Goal: Information Seeking & Learning: Learn about a topic

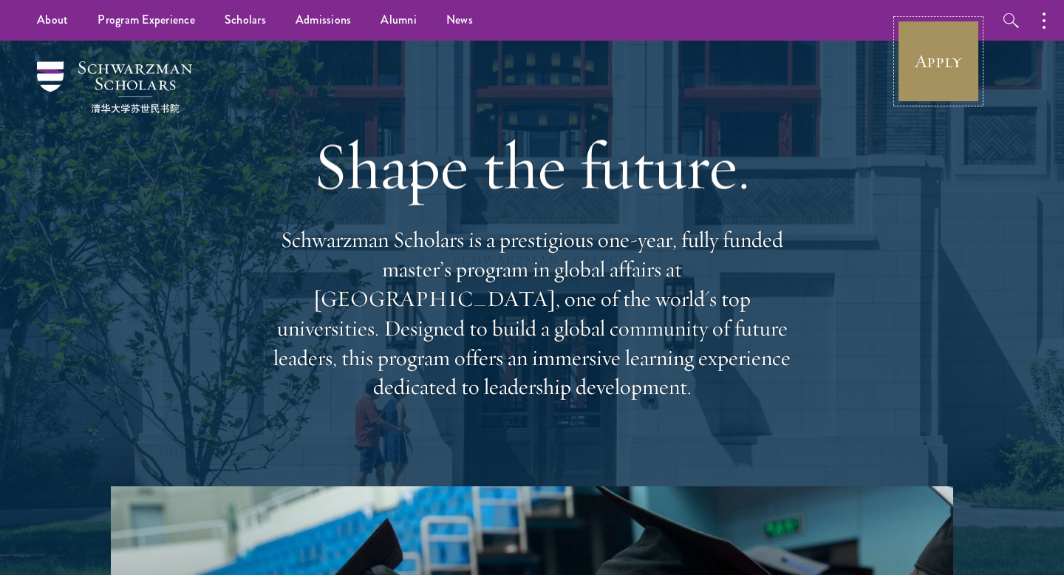
click at [935, 60] on link "Apply" at bounding box center [938, 61] width 83 height 83
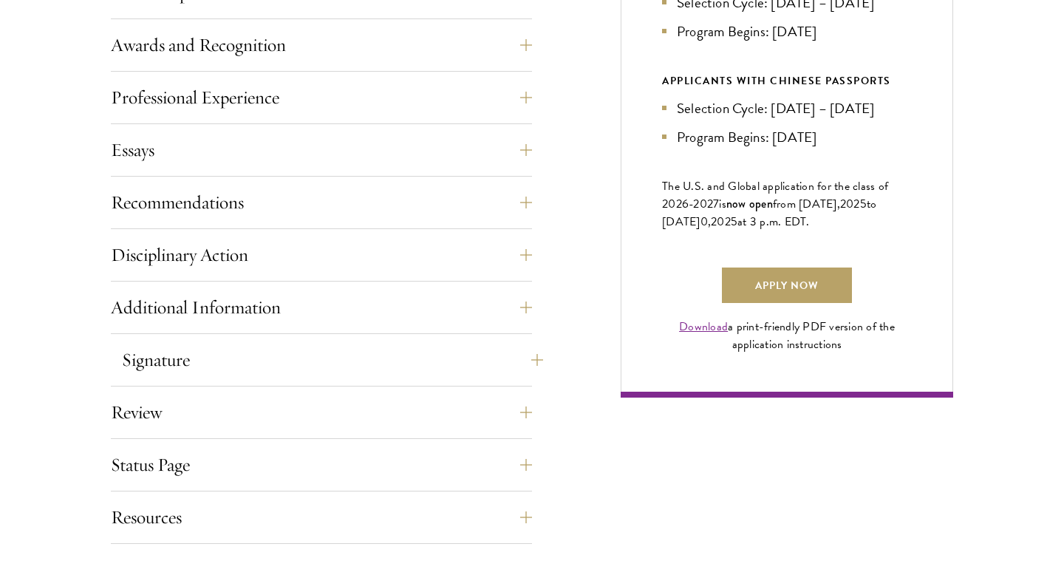
scroll to position [972, 0]
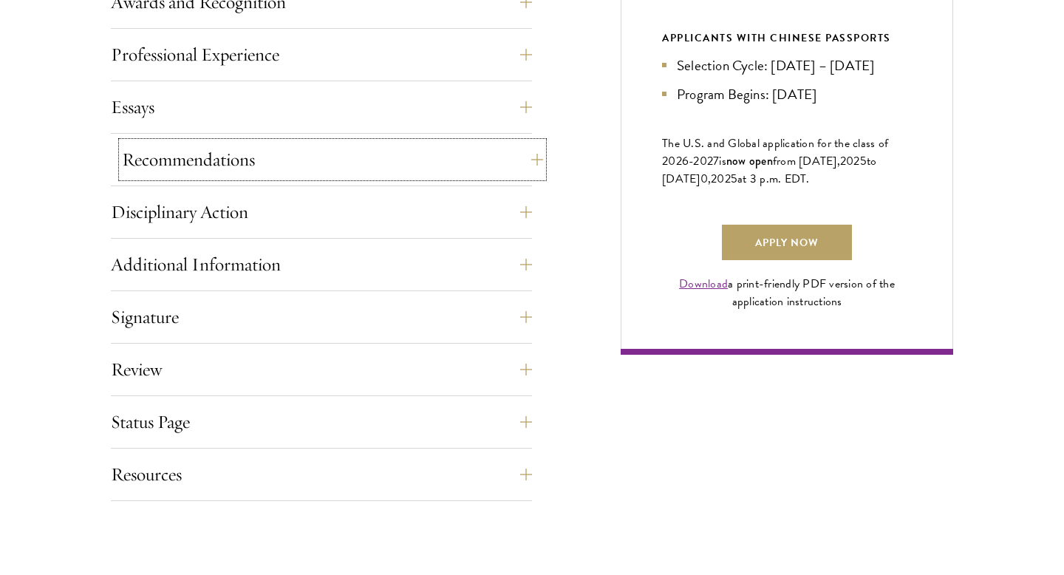
click at [380, 174] on button "Recommendations" at bounding box center [332, 159] width 421 height 35
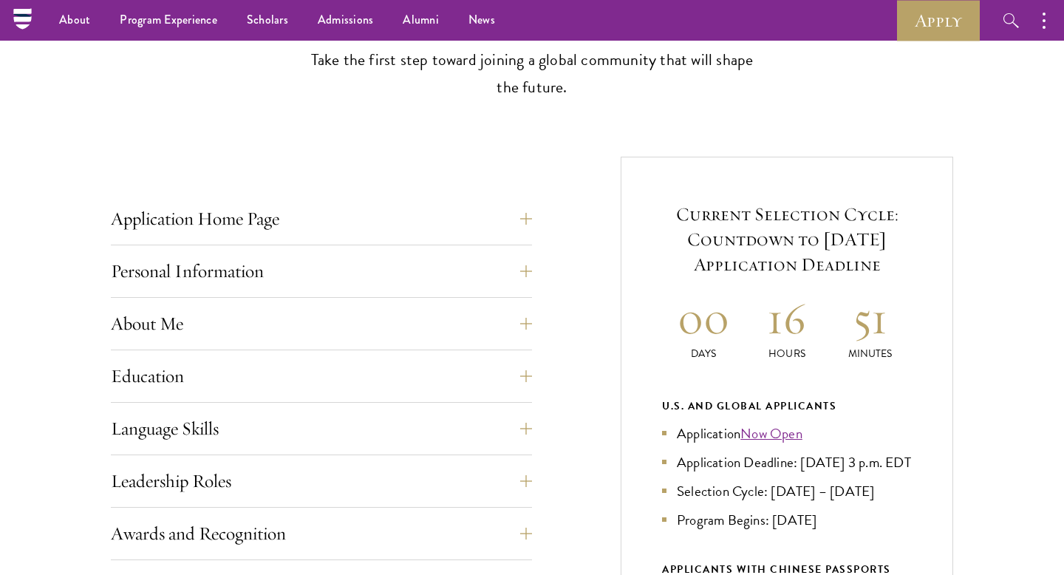
scroll to position [0, 0]
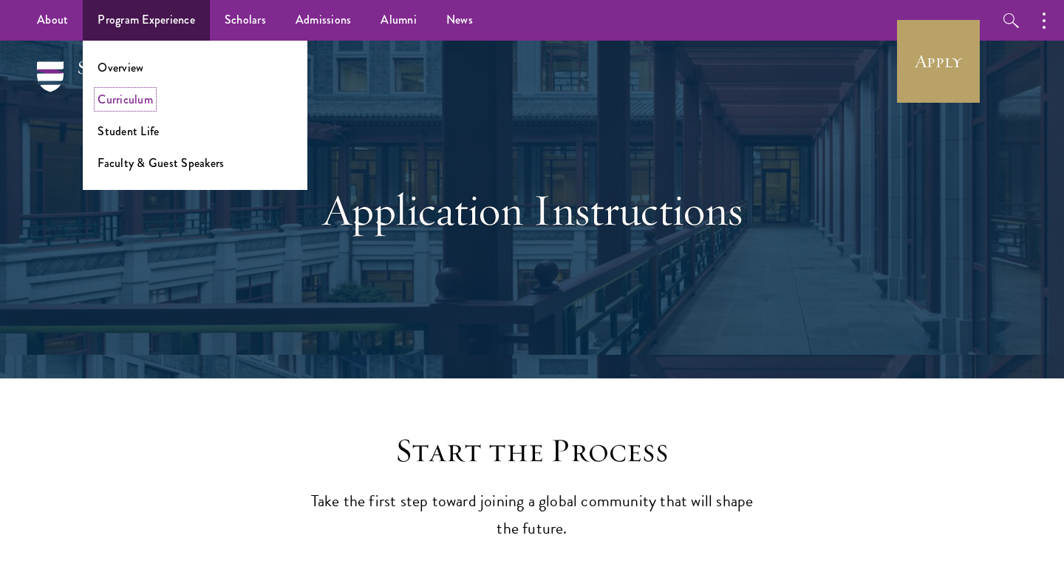
click at [136, 93] on link "Curriculum" at bounding box center [125, 99] width 55 height 17
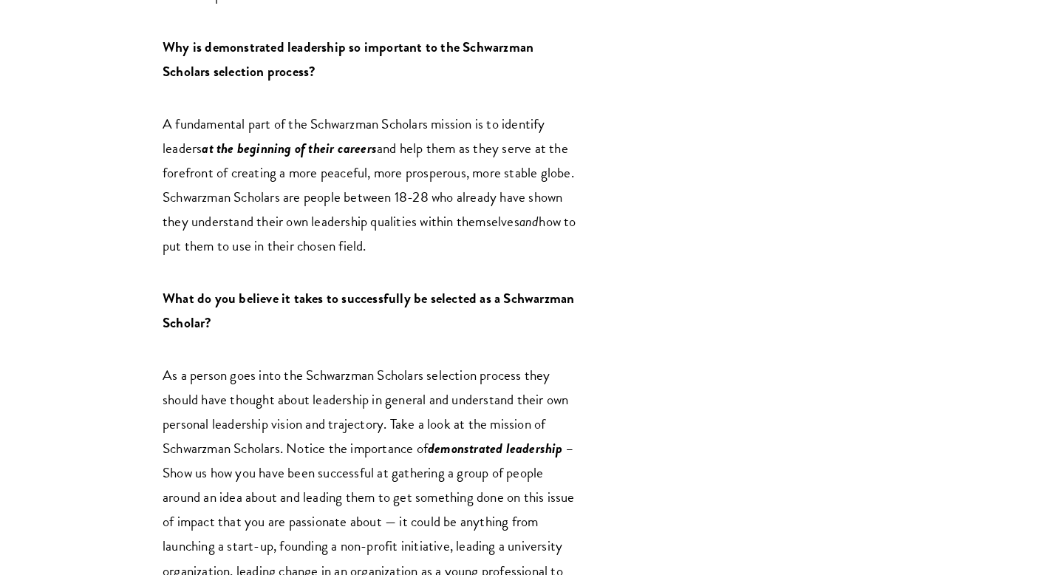
scroll to position [1651, 0]
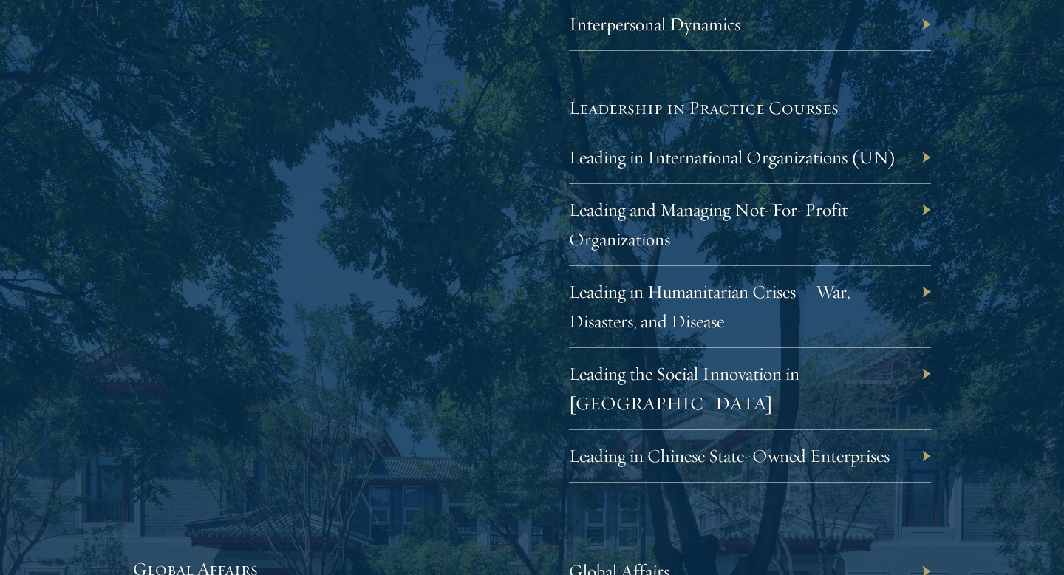
scroll to position [3007, 0]
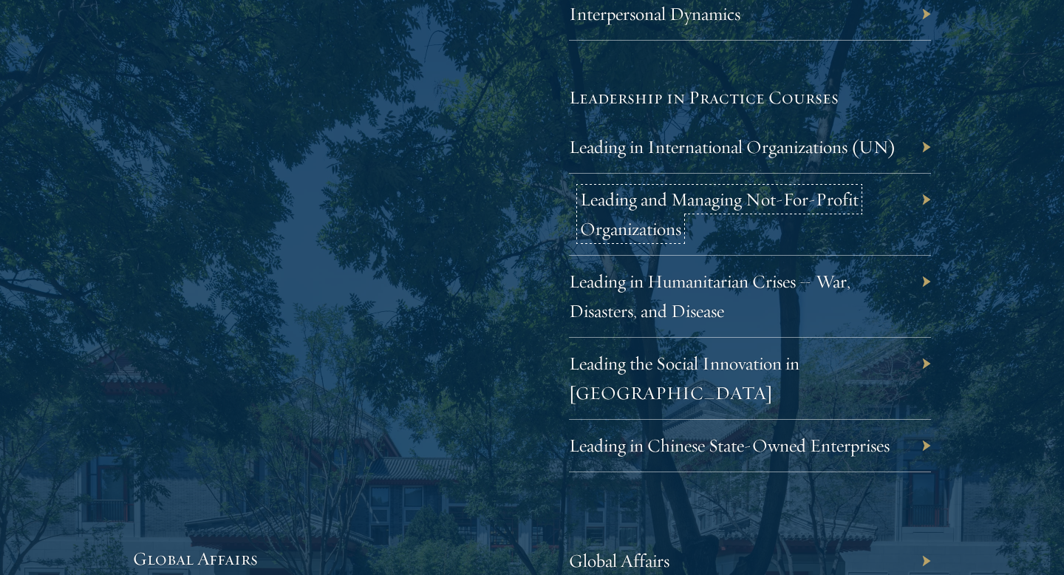
click at [839, 207] on link "Leading and Managing Not-For-Profit Organizations" at bounding box center [719, 214] width 279 height 52
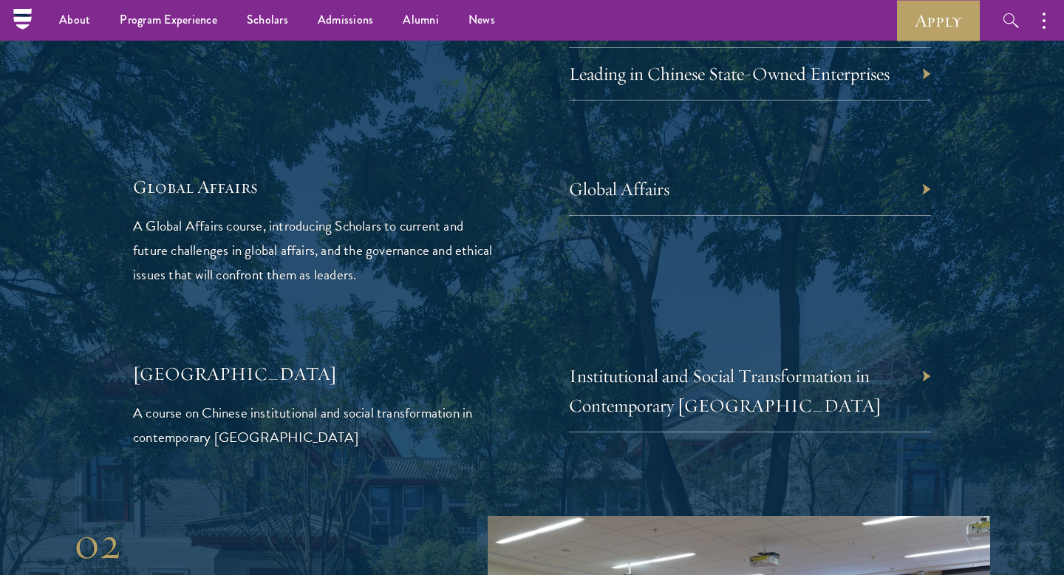
scroll to position [3334, 0]
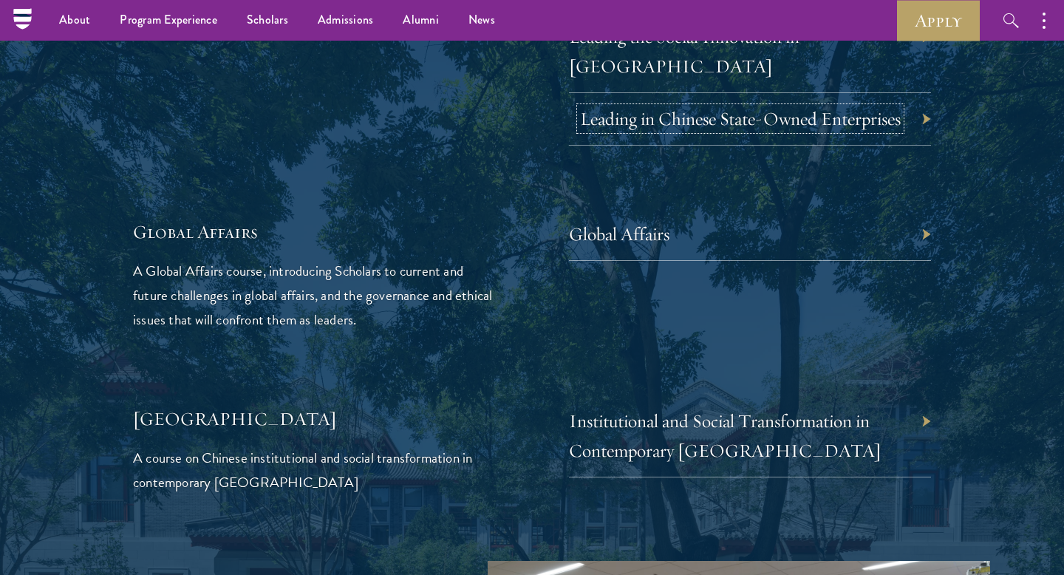
click at [728, 107] on link "Leading in Chinese State-Owned Enterprises" at bounding box center [740, 118] width 321 height 23
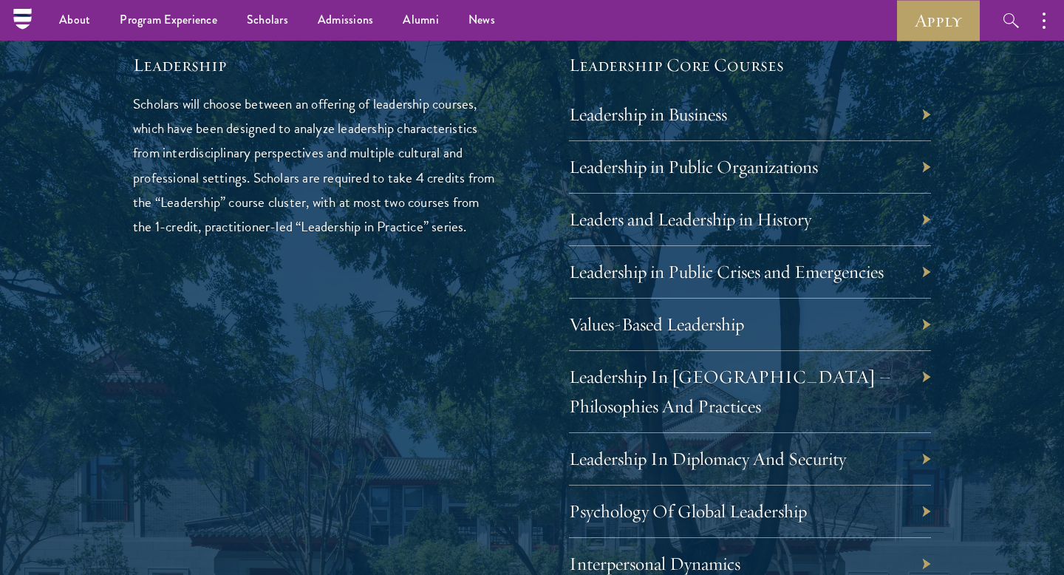
scroll to position [2463, 0]
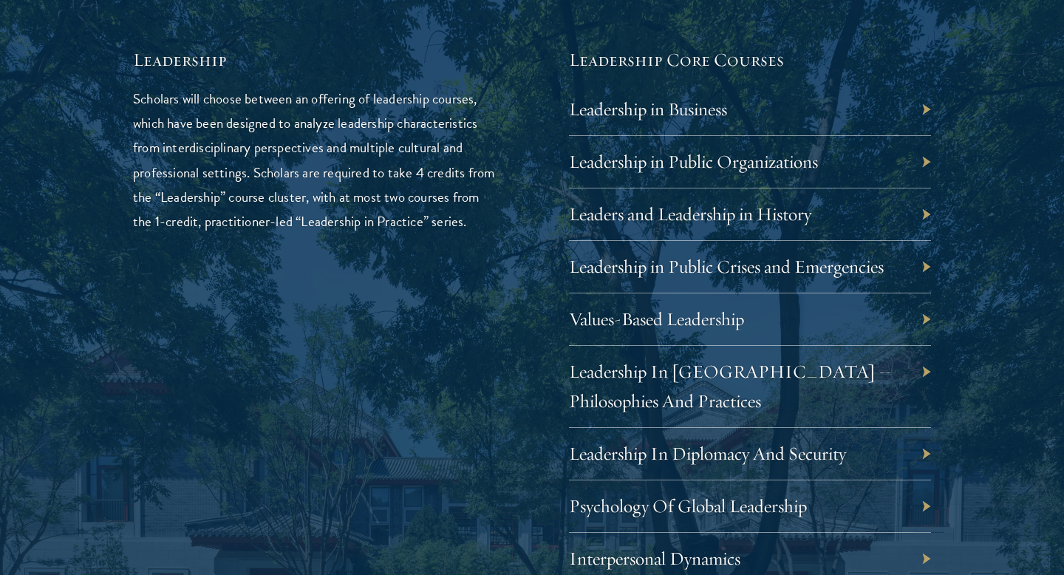
click at [923, 159] on div "Leadership in Public Organizations" at bounding box center [750, 162] width 362 height 52
click at [750, 162] on link "Leadership in Public Organizations" at bounding box center [704, 161] width 249 height 23
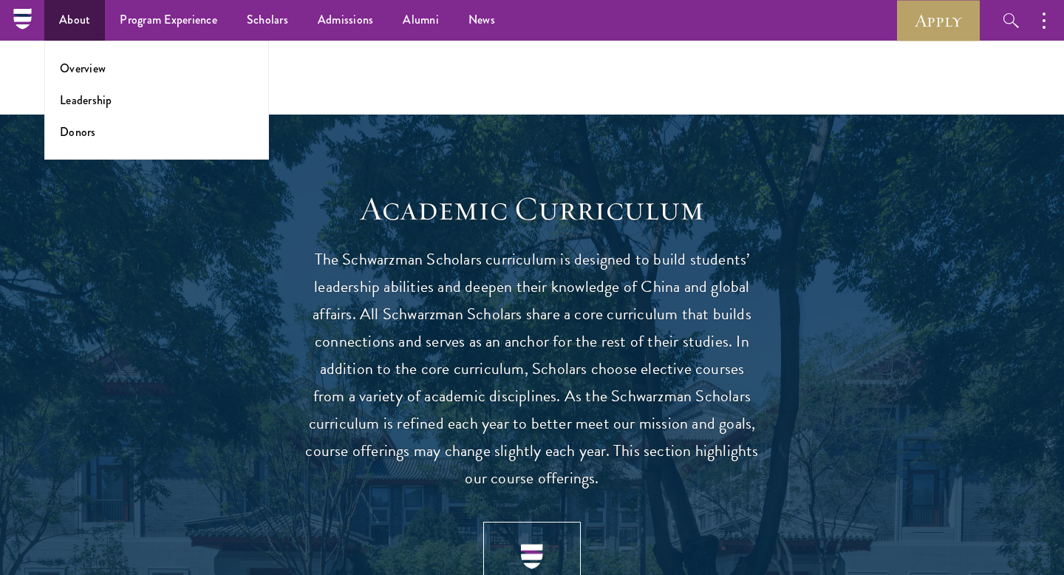
scroll to position [964, 0]
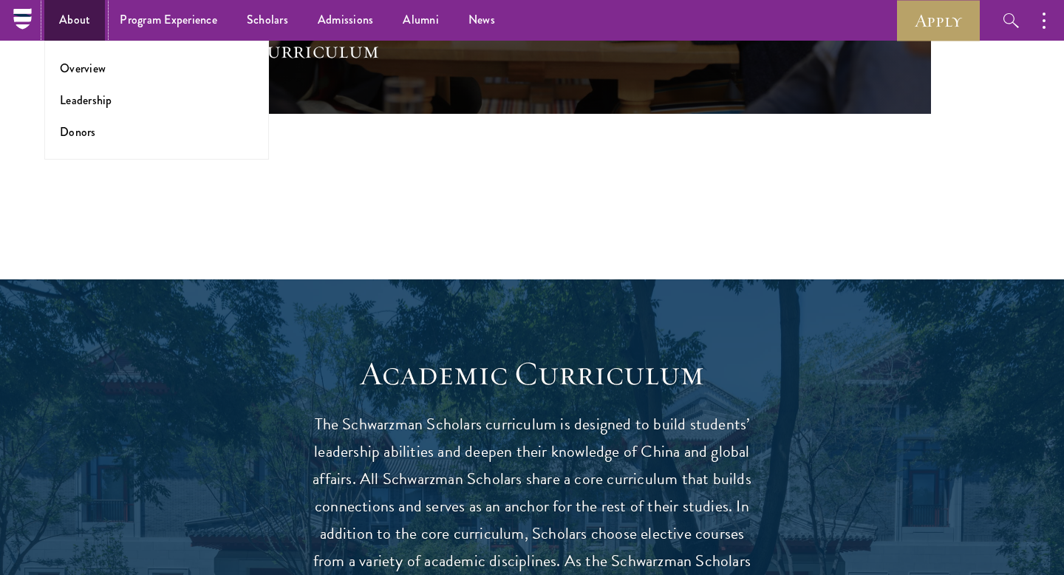
click at [60, 21] on link "About" at bounding box center [74, 20] width 61 height 41
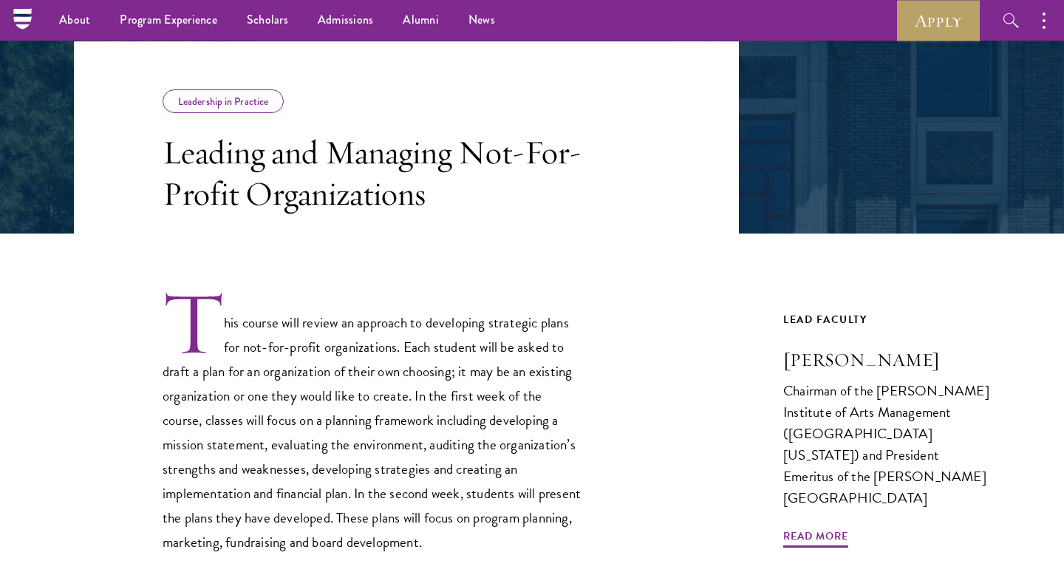
scroll to position [197, 0]
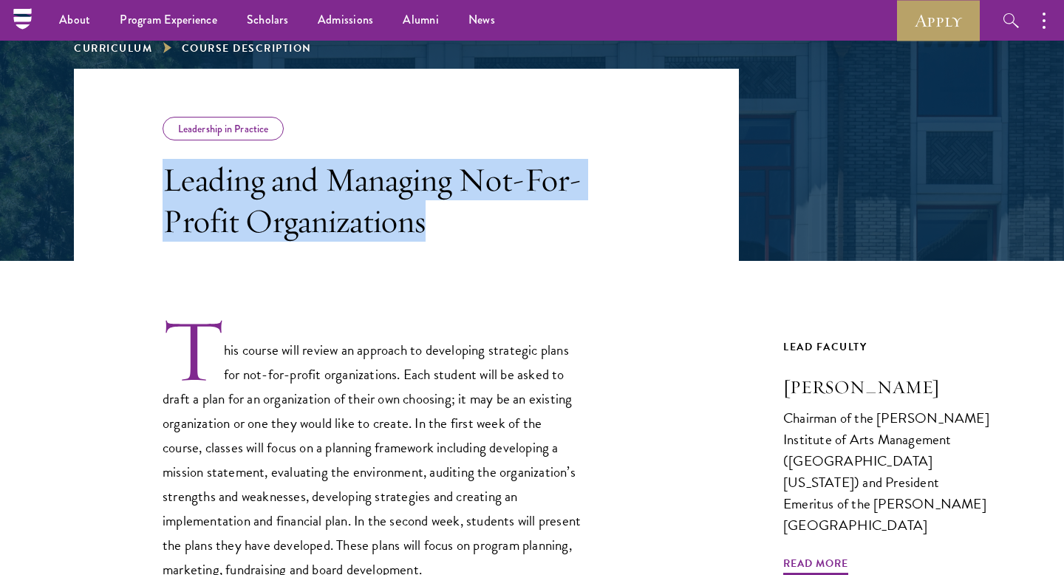
drag, startPoint x: 159, startPoint y: 168, endPoint x: 502, endPoint y: 237, distance: 349.8
click at [502, 237] on header "Leadership in Practice Leading and Managing Not-For-Profit Organizations" at bounding box center [406, 165] width 665 height 192
copy h3 "Leading and Managing Not-For-Profit Organizations"
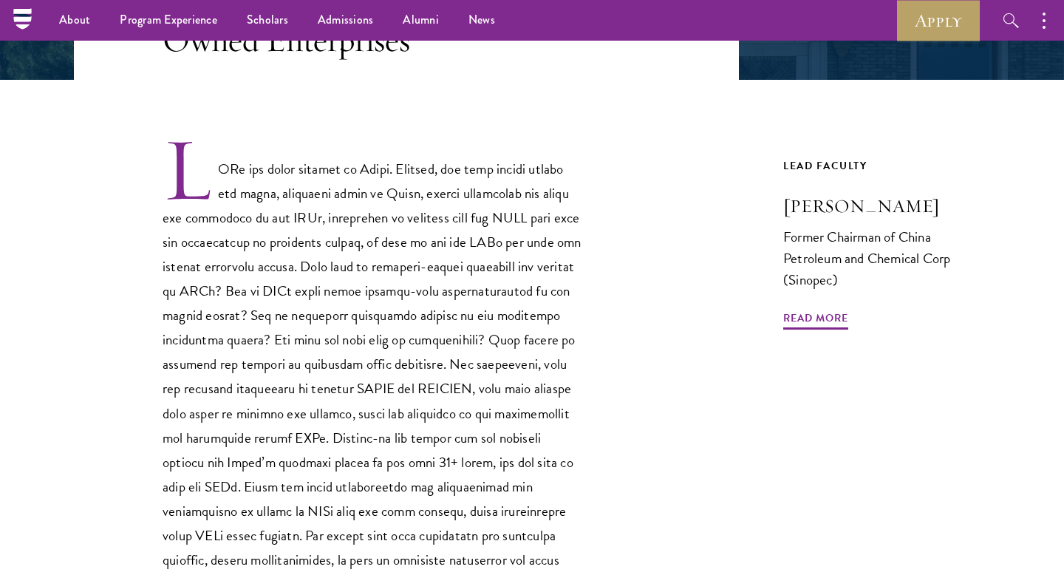
scroll to position [227, 0]
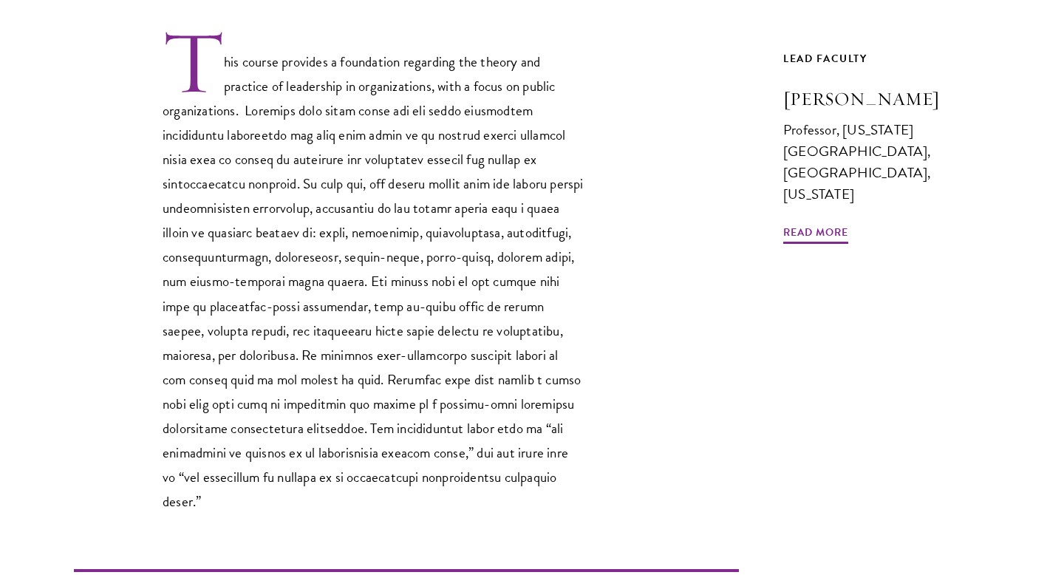
scroll to position [485, 0]
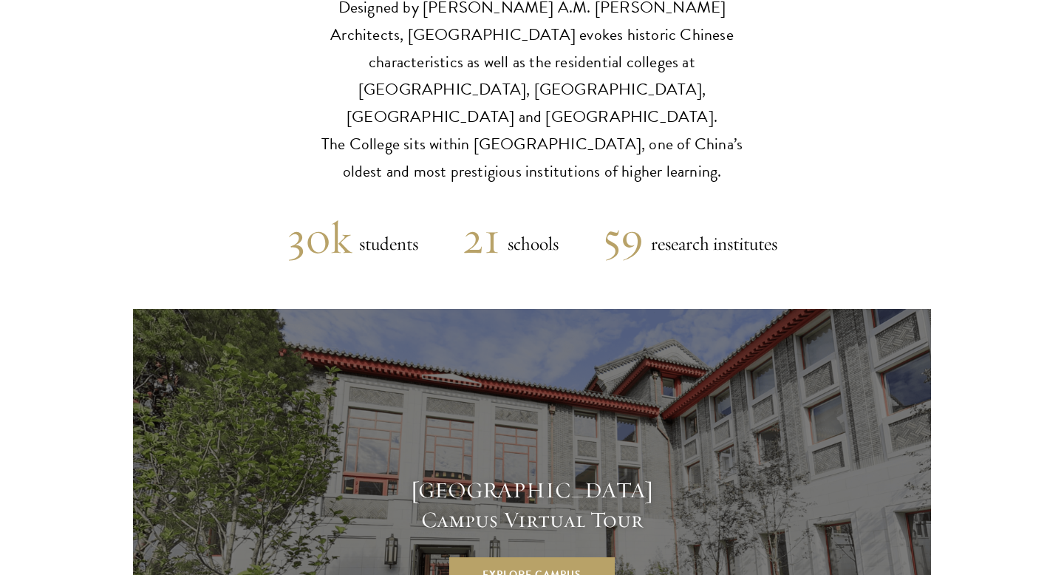
scroll to position [3673, 0]
